Goal: Information Seeking & Learning: Check status

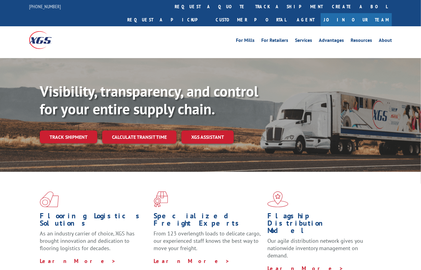
click at [250, 5] on link "track a shipment" at bounding box center [288, 6] width 77 height 13
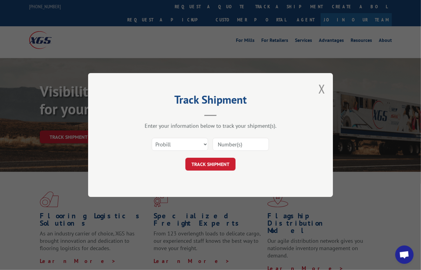
click at [242, 143] on input at bounding box center [241, 144] width 56 height 13
click at [179, 145] on select "Select category... Probill BOL PO" at bounding box center [180, 144] width 56 height 13
select select "bol"
click at [152, 138] on select "Select category... Probill BOL PO" at bounding box center [180, 144] width 56 height 13
click at [231, 144] on input at bounding box center [241, 144] width 56 height 13
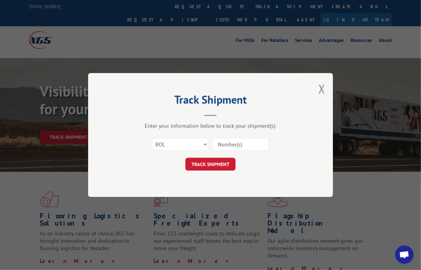
paste input "8640253"
type input "8640253"
click at [219, 162] on button "TRACK SHIPMENT" at bounding box center [210, 164] width 50 height 13
